Goal: Check status: Check status

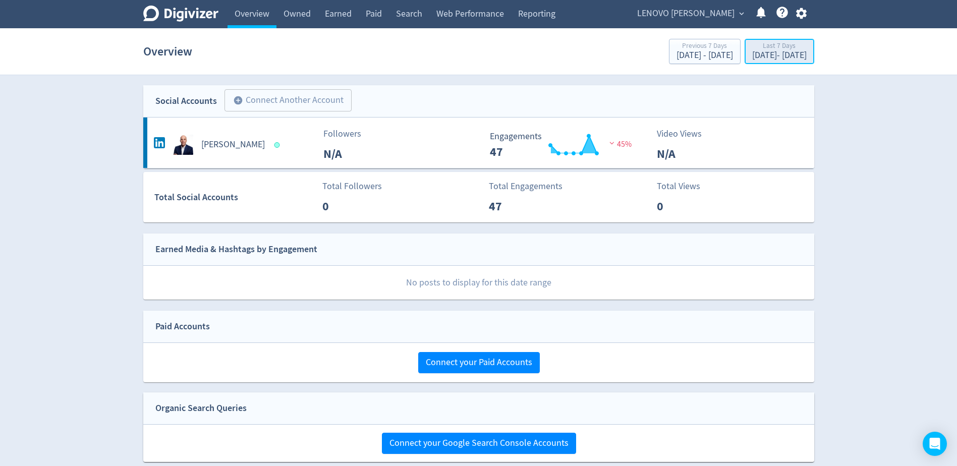
click at [745, 63] on button "Last 7 Days [DATE] - [DATE]" at bounding box center [780, 51] width 70 height 25
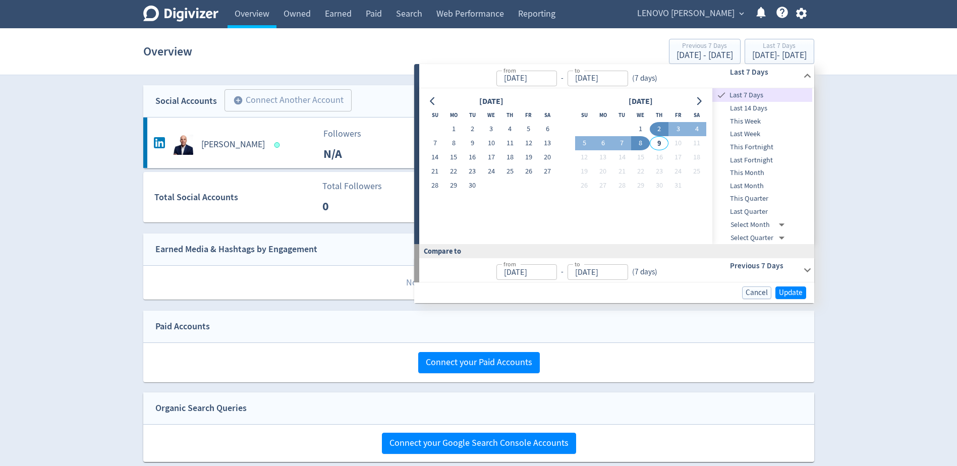
click at [762, 187] on span "Last Month" at bounding box center [763, 186] width 100 height 11
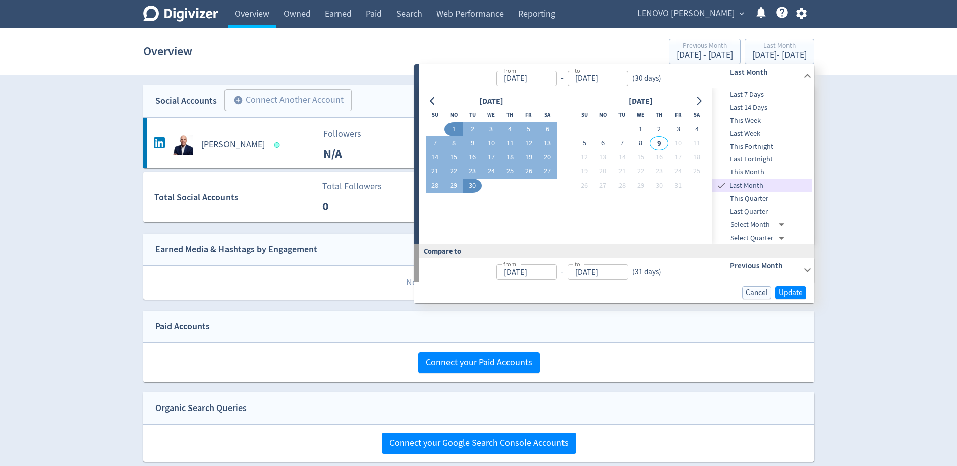
type input "[DATE]"
click at [788, 292] on span "Update" at bounding box center [791, 293] width 24 height 8
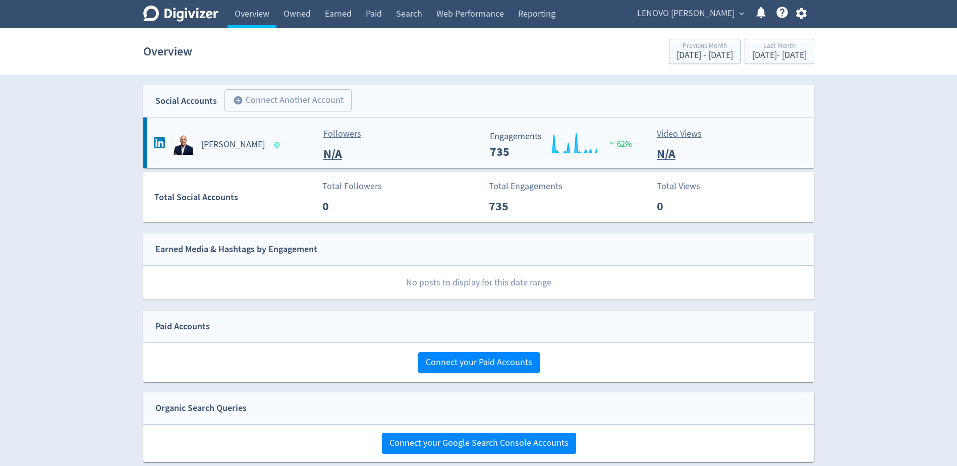
click at [228, 145] on h5 "[PERSON_NAME]" at bounding box center [233, 145] width 64 height 12
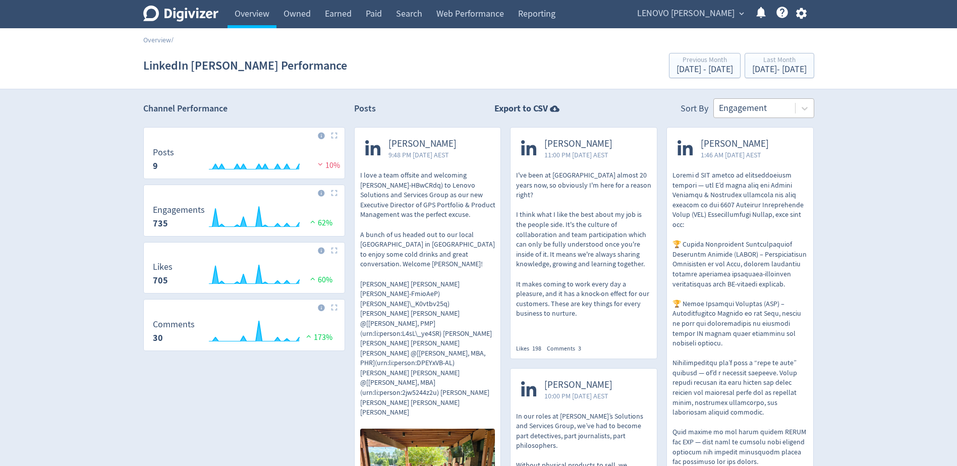
click at [787, 109] on div at bounding box center [754, 108] width 71 height 15
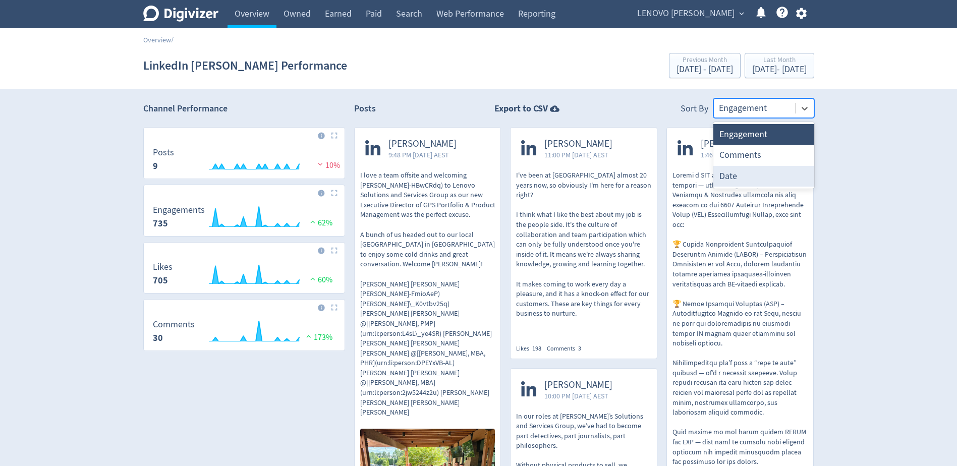
click at [746, 181] on div "Date" at bounding box center [764, 176] width 101 height 21
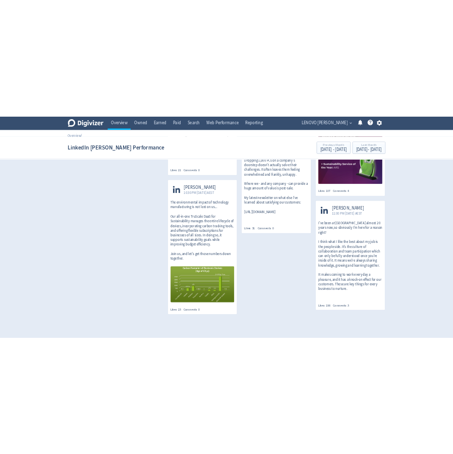
scroll to position [676, 0]
